Goal: Find specific page/section: Locate item on page

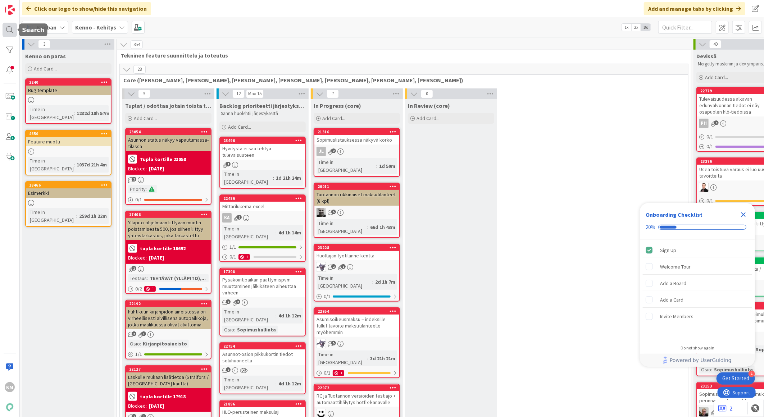
click at [6, 26] on div at bounding box center [10, 30] width 14 height 14
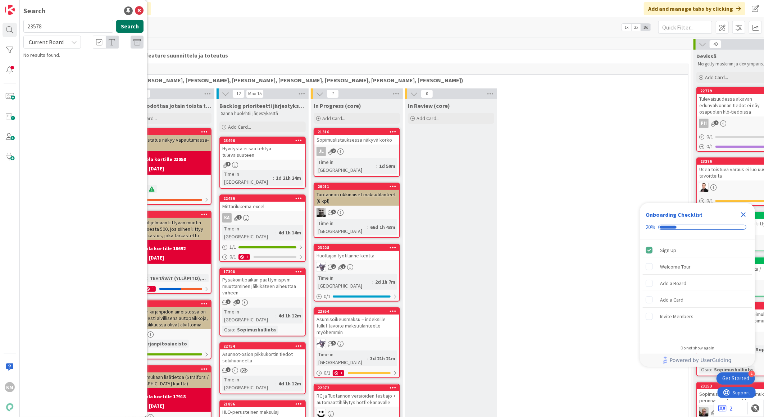
type input "23578"
click at [127, 24] on button "Search" at bounding box center [129, 26] width 27 height 13
click at [72, 44] on icon at bounding box center [74, 42] width 6 height 6
click at [60, 70] on span "All Boards" at bounding box center [64, 72] width 75 height 11
click at [743, 213] on icon "Close Checklist" at bounding box center [743, 214] width 9 height 9
